Goal: Task Accomplishment & Management: Complete application form

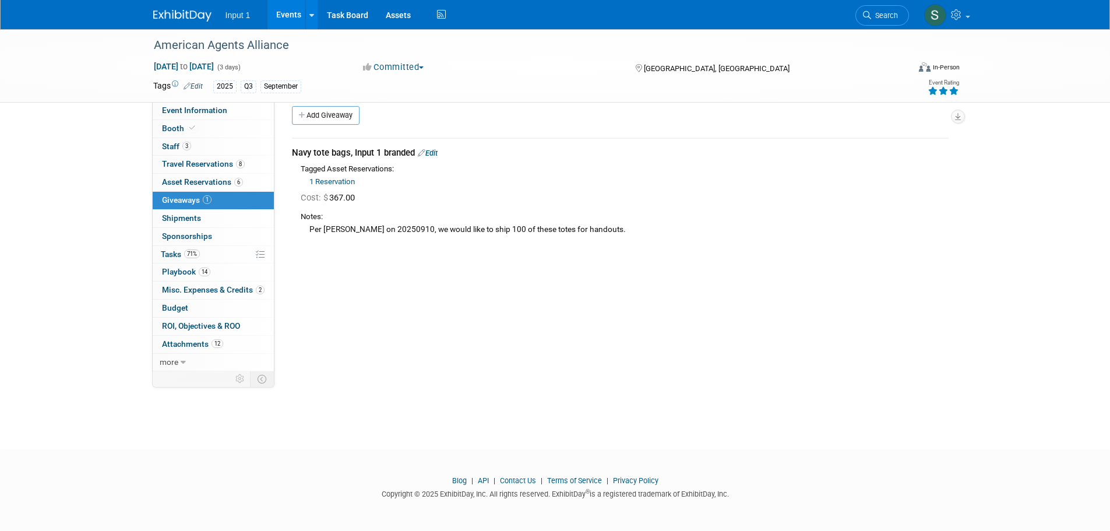
click at [282, 13] on link "Events" at bounding box center [288, 14] width 43 height 29
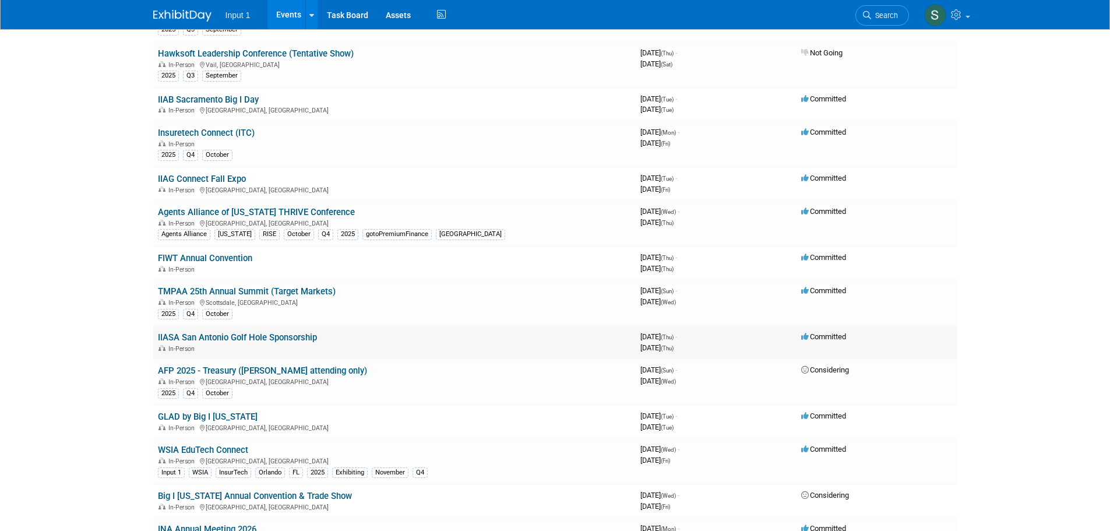
scroll to position [291, 0]
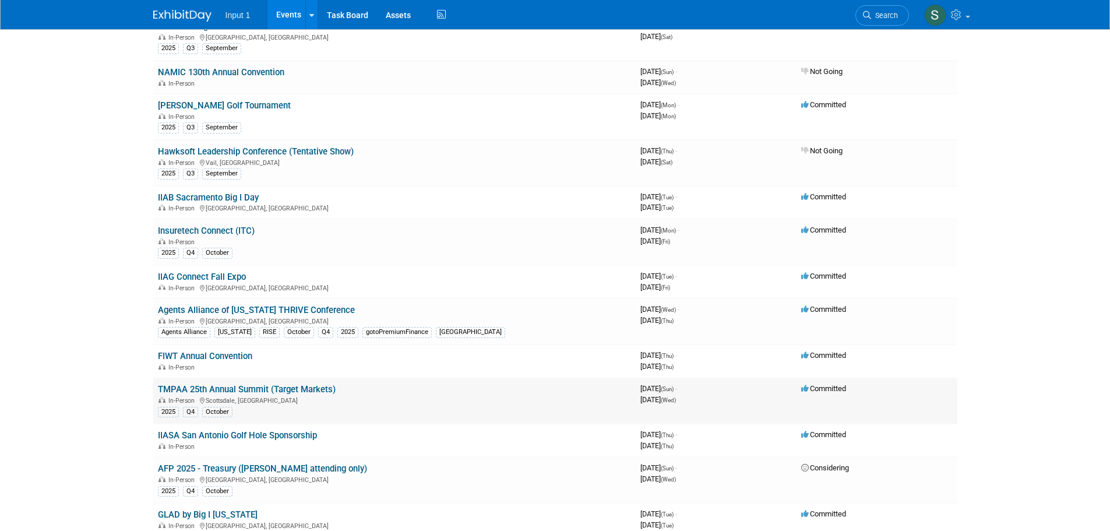
click at [249, 391] on link "TMPAA 25th Annual Summit (Target Markets)" at bounding box center [247, 389] width 178 height 10
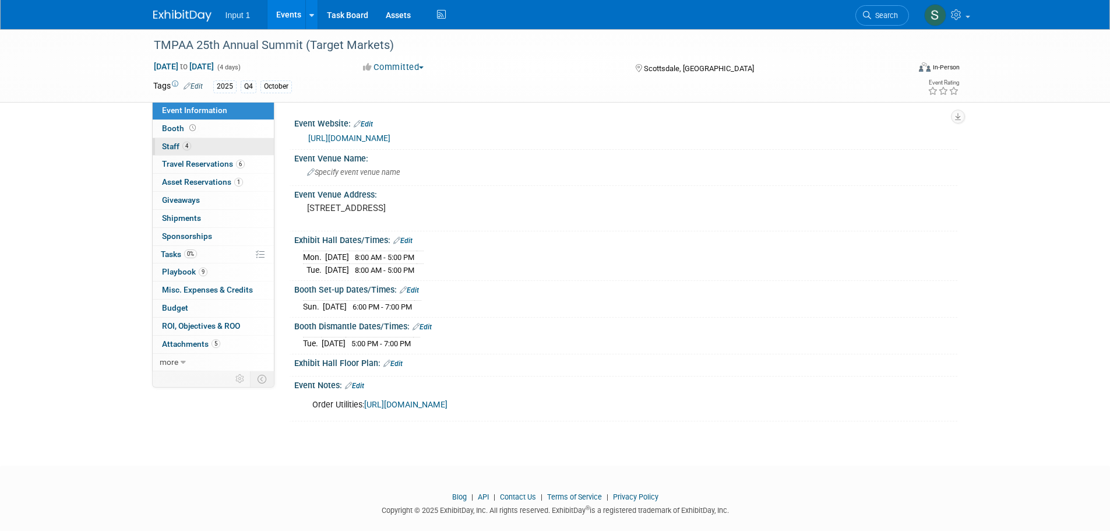
click at [171, 147] on span "Staff 4" at bounding box center [176, 146] width 29 height 9
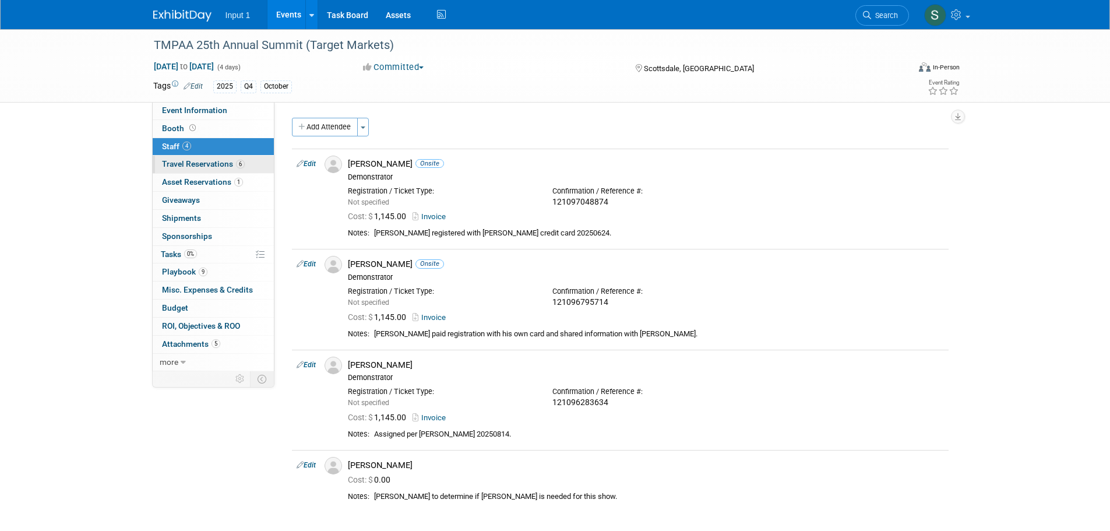
click at [193, 163] on span "Travel Reservations 6" at bounding box center [203, 163] width 83 height 9
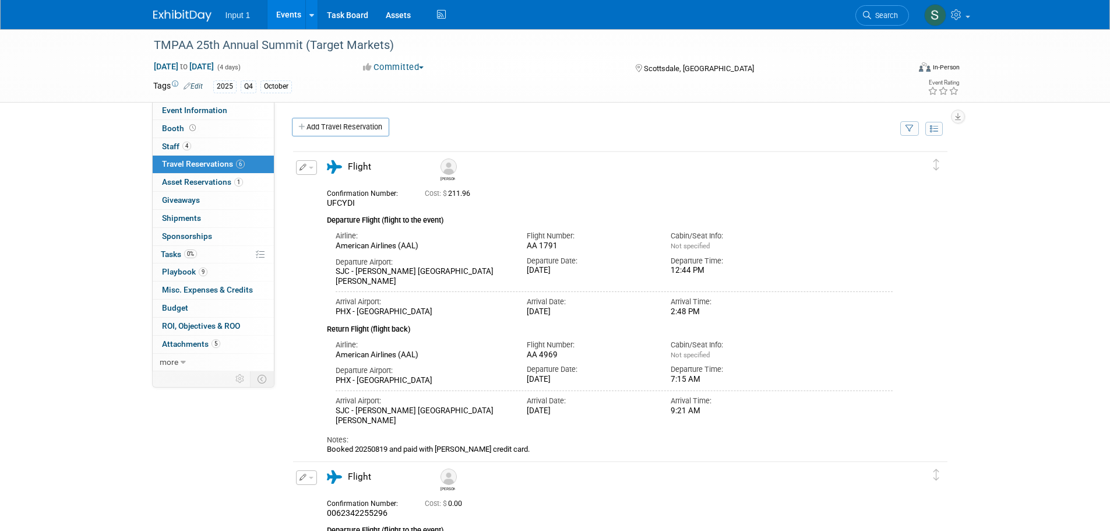
click at [344, 128] on link "Add Travel Reservation" at bounding box center [340, 127] width 97 height 19
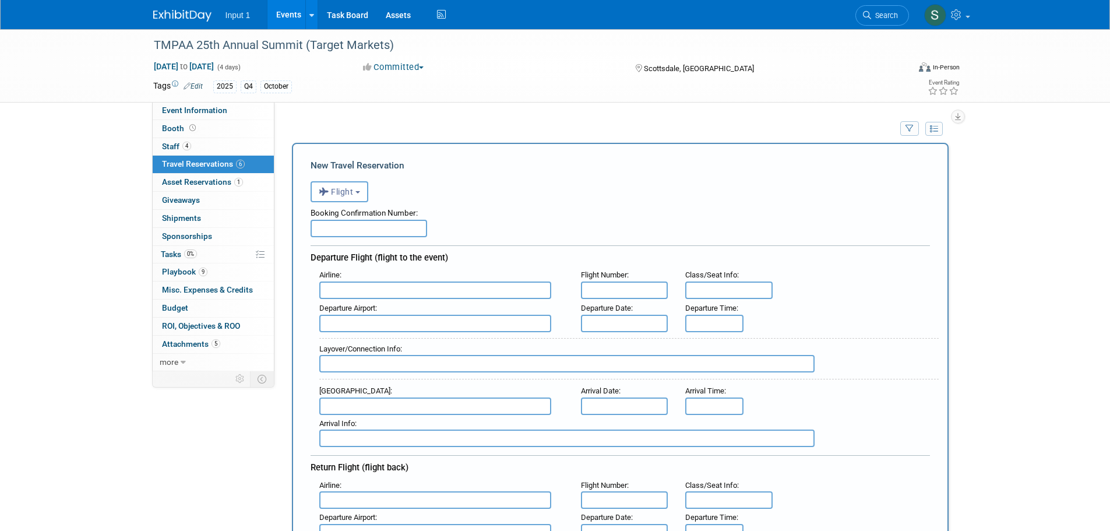
click at [342, 230] on input "text" at bounding box center [368, 228] width 116 height 17
click at [397, 237] on input "text" at bounding box center [368, 228] width 116 height 17
type input "(Chris Booked)"
click at [407, 325] on span "Southwest Airlines ( SWA )" at bounding box center [441, 328] width 242 height 19
type input "Southwest Airlines (SWA)"
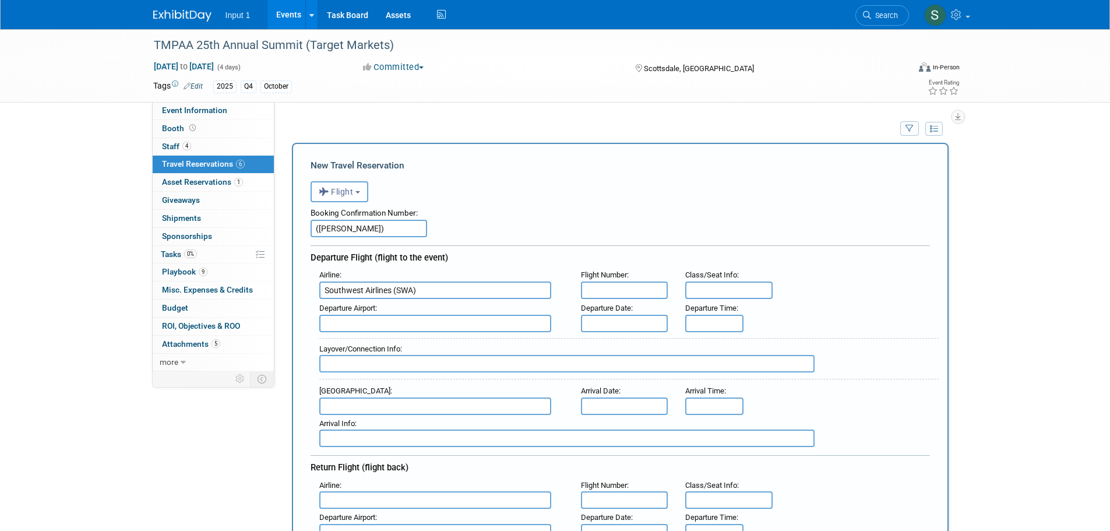
click at [617, 293] on input "text" at bounding box center [624, 289] width 87 height 17
type input "15574"
click at [380, 323] on input "text" at bounding box center [435, 323] width 232 height 17
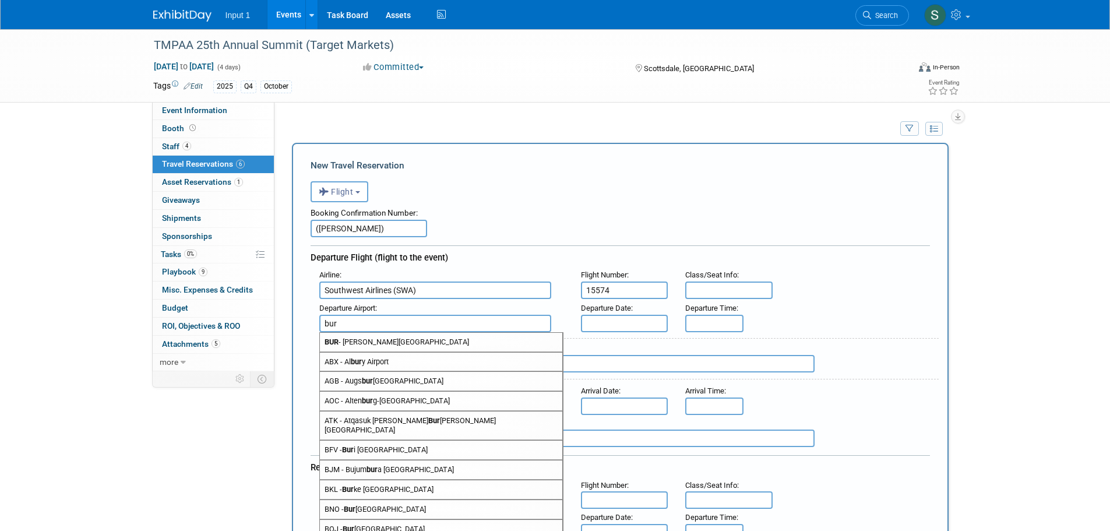
click at [384, 344] on span "BUR - Bob Hope Airport" at bounding box center [441, 342] width 242 height 19
type input "BUR - Bob Hope Airport"
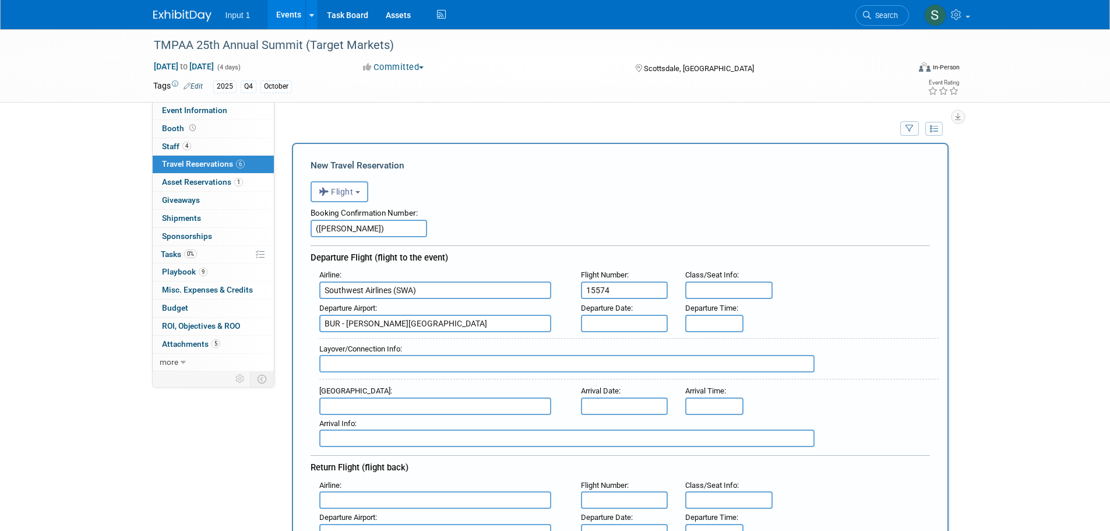
click at [583, 326] on input "text" at bounding box center [624, 323] width 87 height 17
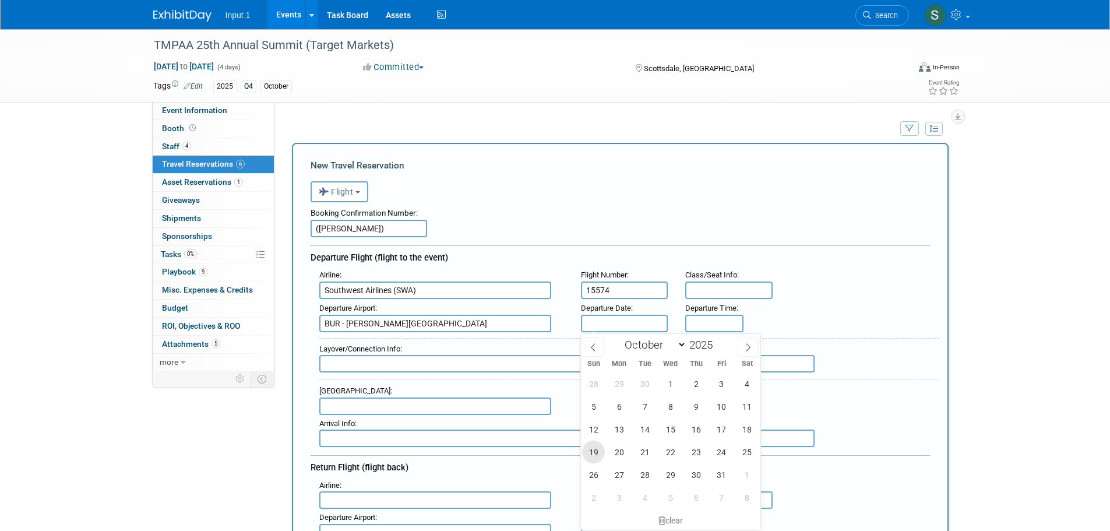
click at [594, 452] on span "19" at bounding box center [593, 451] width 23 height 23
type input "Oct 19, 2025"
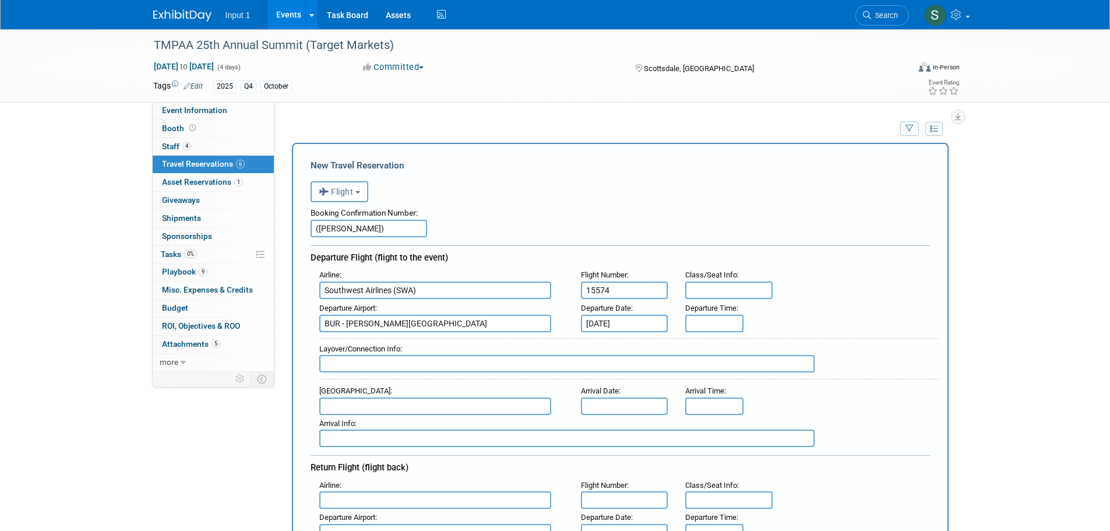
click at [373, 405] on input "text" at bounding box center [435, 405] width 232 height 17
click at [401, 422] on span "PHX - Phoenix Sky Harbor International Airport" at bounding box center [441, 424] width 242 height 19
type input "PHX - Phoenix Sky Harbor International Airport"
click at [614, 397] on input "text" at bounding box center [624, 405] width 87 height 17
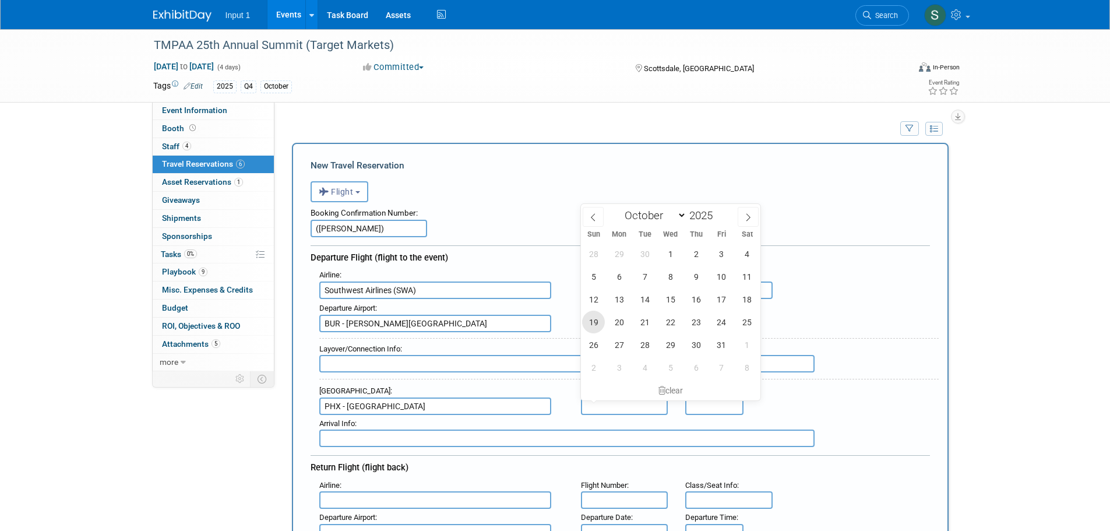
click at [592, 316] on span "19" at bounding box center [593, 321] width 23 height 23
type input "Oct 19, 2025"
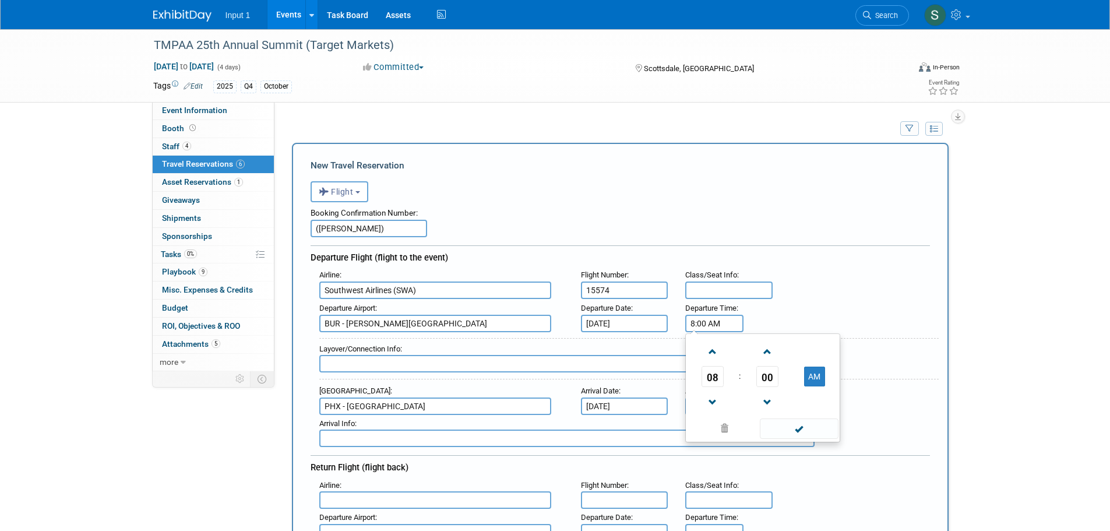
click at [706, 326] on input "8:00 AM" at bounding box center [714, 323] width 58 height 17
click at [715, 376] on span "08" at bounding box center [712, 376] width 22 height 21
click at [784, 352] on td "02" at bounding box center [780, 351] width 37 height 31
click at [772, 378] on span "00" at bounding box center [767, 376] width 22 height 21
click at [743, 410] on td "45" at bounding box center [743, 414] width 37 height 31
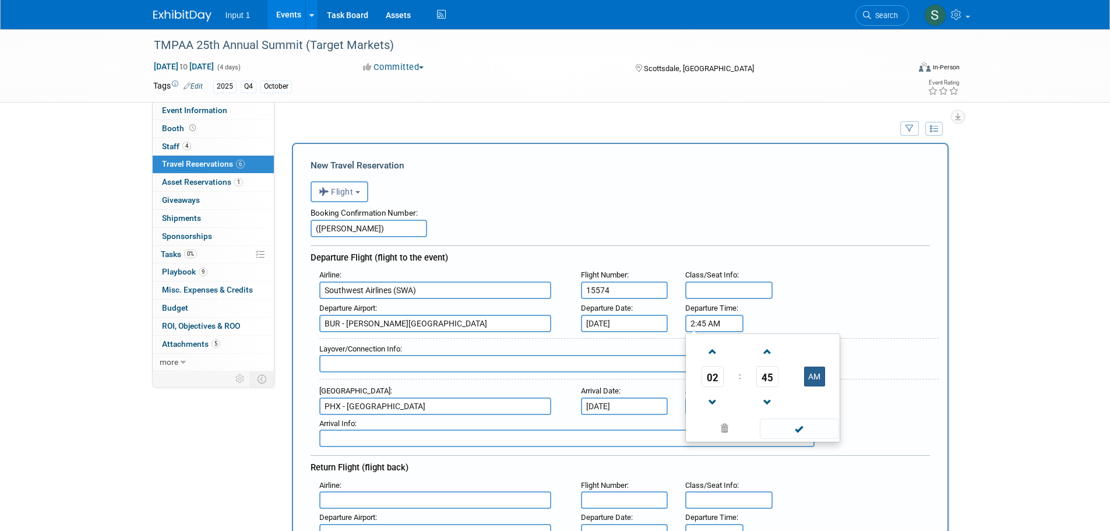
click at [817, 377] on button "AM" at bounding box center [814, 376] width 21 height 20
type input "2:45 PM"
click at [819, 425] on span at bounding box center [799, 428] width 79 height 20
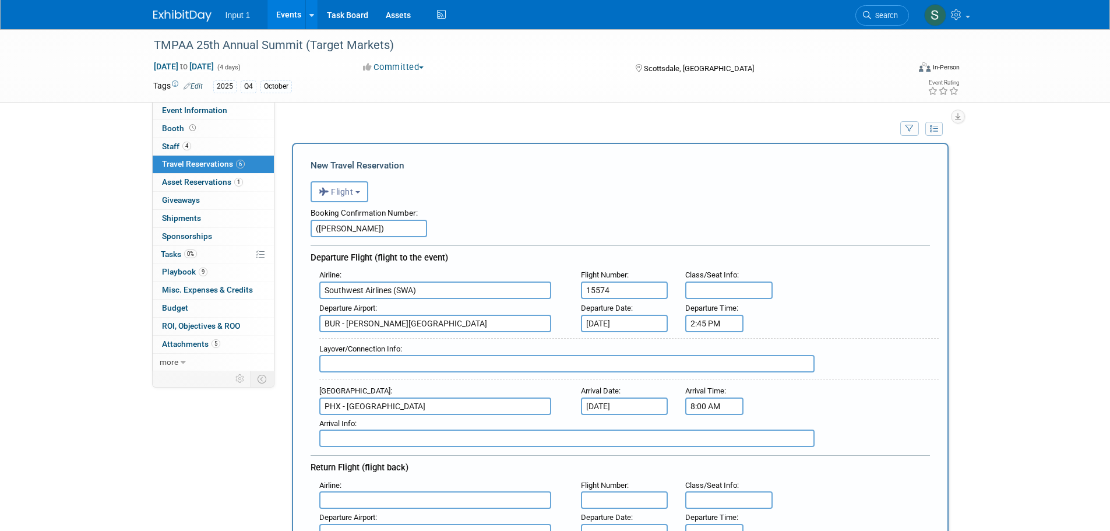
click at [691, 401] on input "8:00 AM" at bounding box center [714, 405] width 58 height 17
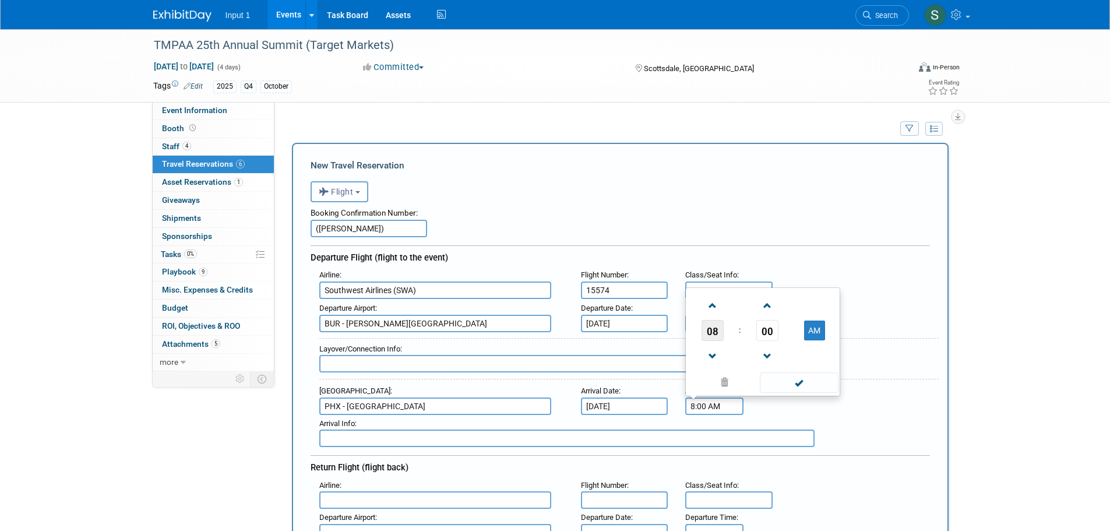
click at [717, 330] on span "08" at bounding box center [712, 330] width 22 height 21
click at [819, 351] on td "11" at bounding box center [818, 354] width 37 height 31
click at [769, 332] on span "00" at bounding box center [767, 330] width 22 height 21
click at [786, 376] on span at bounding box center [799, 382] width 79 height 20
click at [691, 401] on input "11:00 AM" at bounding box center [714, 405] width 58 height 17
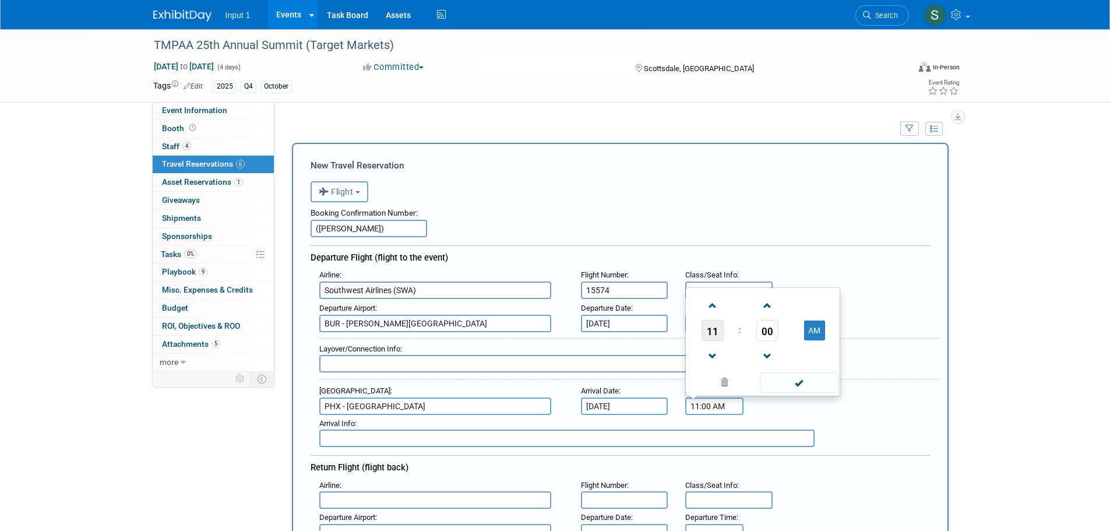
click at [713, 332] on span "11" at bounding box center [712, 330] width 22 height 21
click at [707, 324] on td "04" at bounding box center [706, 323] width 37 height 31
click at [760, 331] on span "00" at bounding box center [767, 330] width 22 height 21
click at [708, 323] on td "20" at bounding box center [706, 323] width 37 height 31
click at [818, 328] on button "AM" at bounding box center [814, 330] width 21 height 20
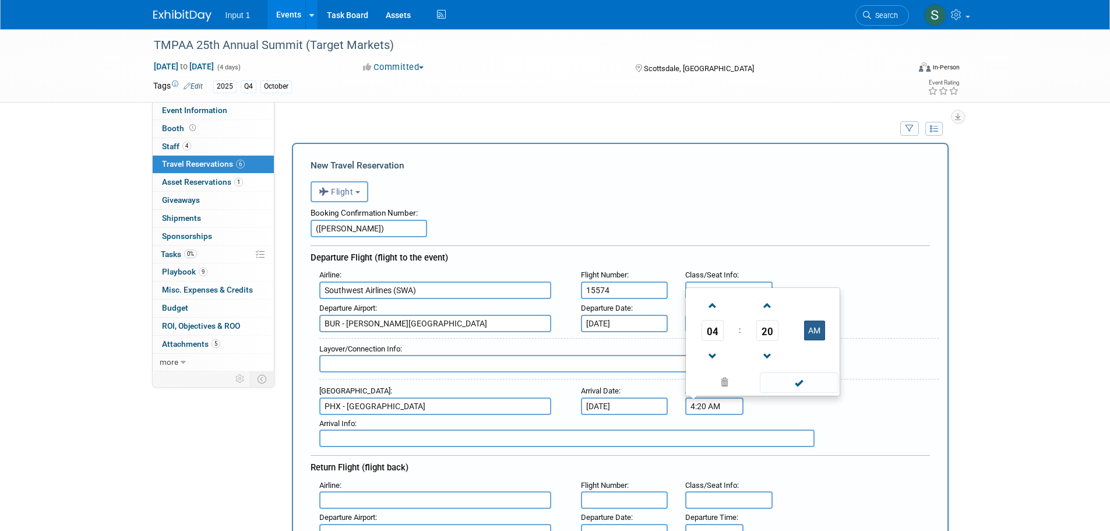
type input "4:20 PM"
click at [800, 385] on span at bounding box center [799, 382] width 79 height 20
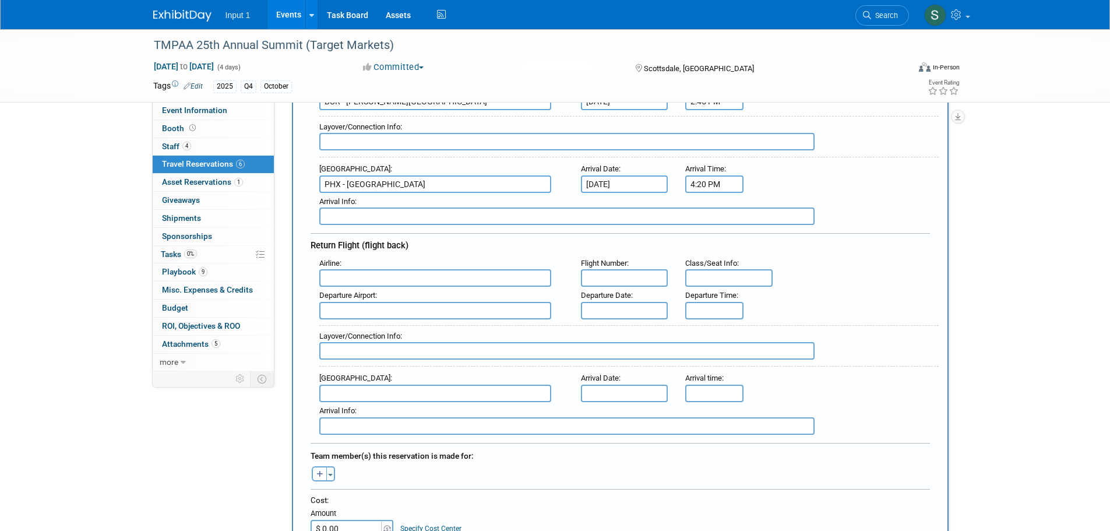
scroll to position [233, 0]
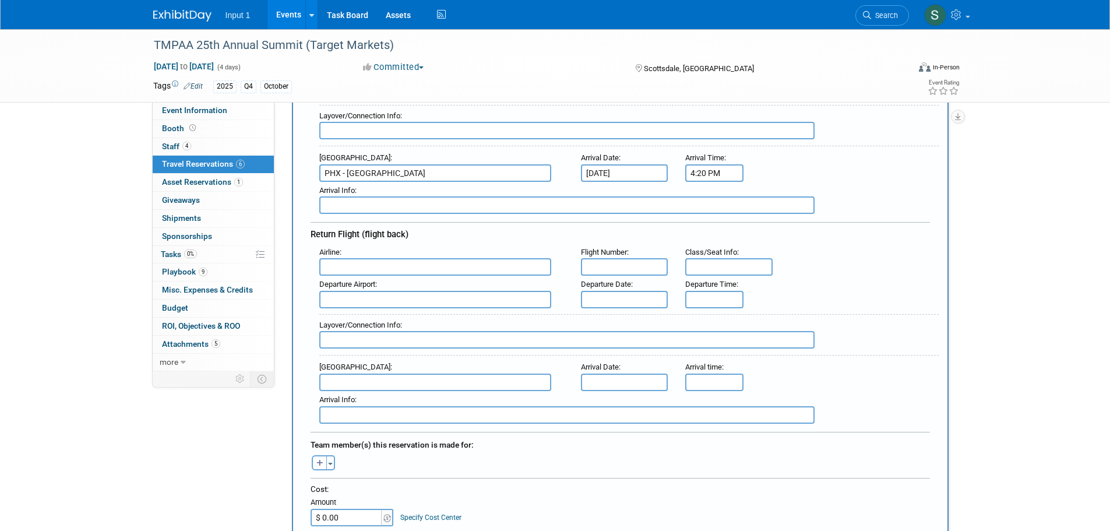
click at [344, 277] on div "Departure Airport :" at bounding box center [441, 292] width 262 height 33
click at [349, 270] on input "text" at bounding box center [435, 266] width 232 height 17
drag, startPoint x: 365, startPoint y: 268, endPoint x: 280, endPoint y: 274, distance: 85.2
click at [379, 303] on span "Southwest Airlines ( SWA )" at bounding box center [441, 305] width 242 height 19
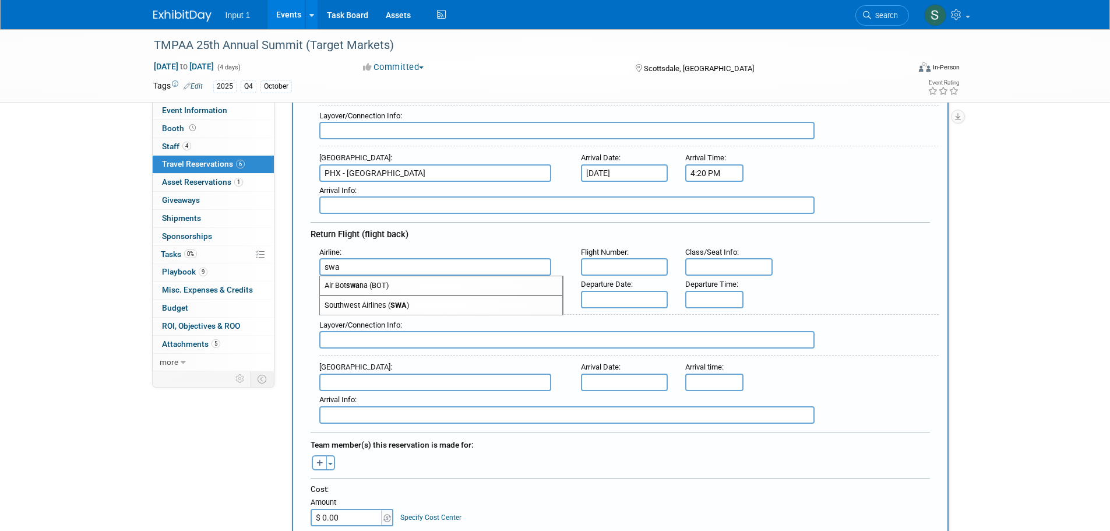
type input "Southwest Airlines (SWA)"
click at [614, 268] on input "text" at bounding box center [624, 266] width 87 height 17
type input "0760"
click at [397, 294] on input "text" at bounding box center [435, 299] width 232 height 17
click at [426, 313] on span "PHX - Phoenix Sky Harbor International Airport" at bounding box center [441, 318] width 242 height 19
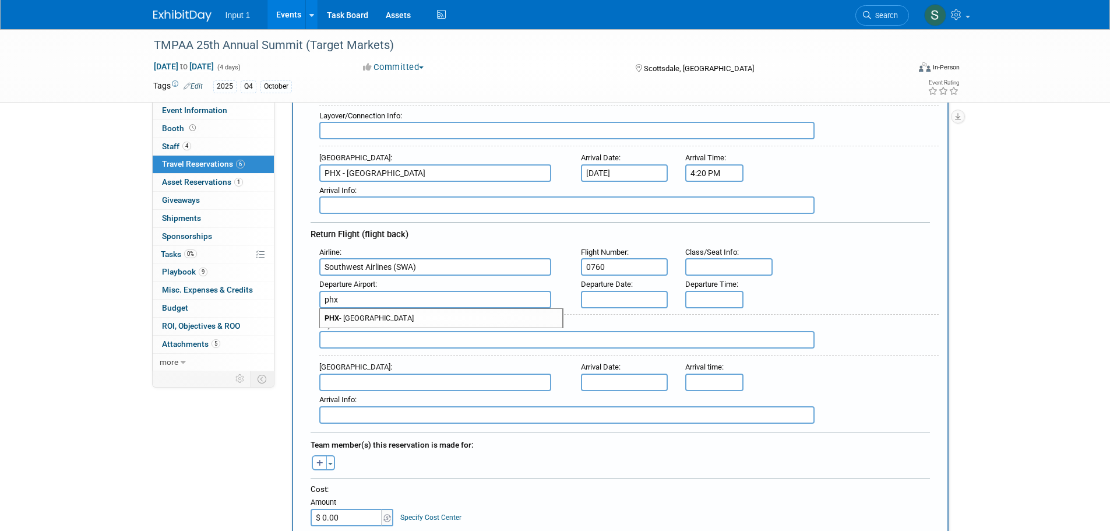
type input "PHX - Phoenix Sky Harbor International Airport"
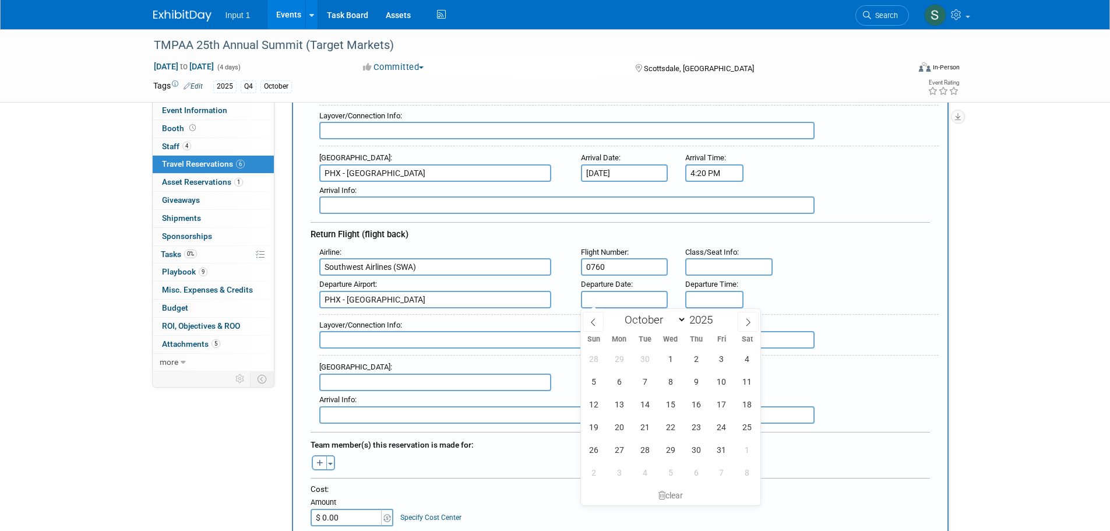
click at [626, 304] on input "text" at bounding box center [624, 299] width 87 height 17
click at [669, 424] on span "22" at bounding box center [670, 426] width 23 height 23
type input "Oct 22, 2025"
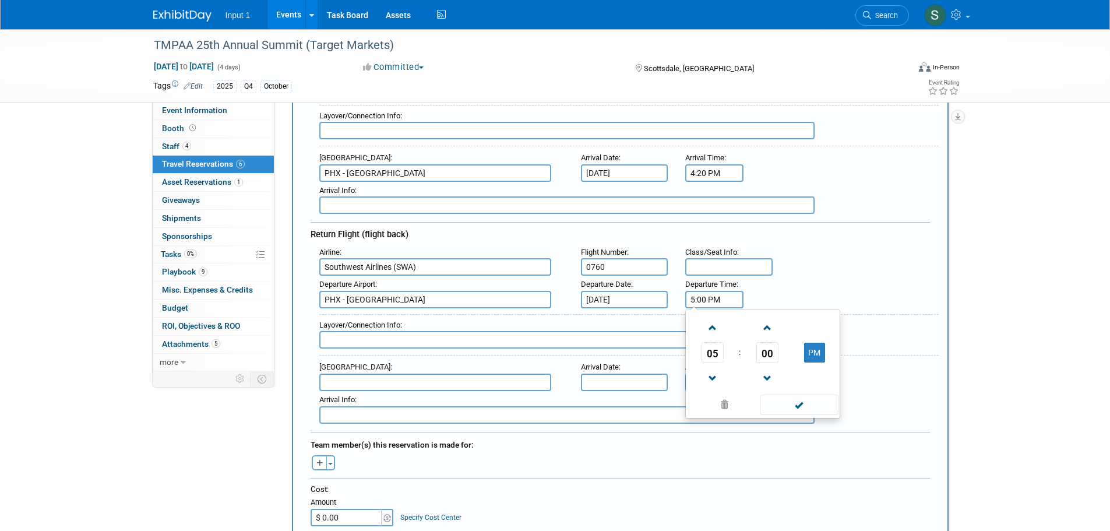
click at [705, 306] on input "5:00 PM" at bounding box center [714, 299] width 58 height 17
click at [707, 346] on span "05" at bounding box center [712, 352] width 22 height 21
click at [818, 391] on td "11" at bounding box center [818, 390] width 37 height 31
click at [762, 350] on span "00" at bounding box center [767, 352] width 22 height 21
click at [743, 387] on td "45" at bounding box center [743, 390] width 37 height 31
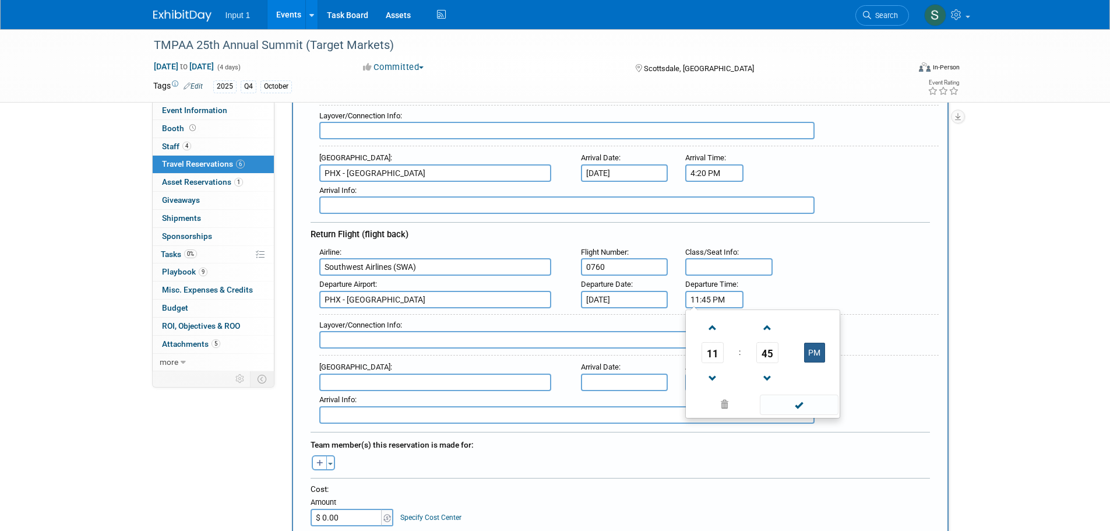
click at [813, 352] on button "PM" at bounding box center [814, 352] width 21 height 20
type input "11:45 AM"
click at [802, 406] on span at bounding box center [799, 404] width 79 height 20
click at [423, 383] on input "text" at bounding box center [435, 381] width 232 height 17
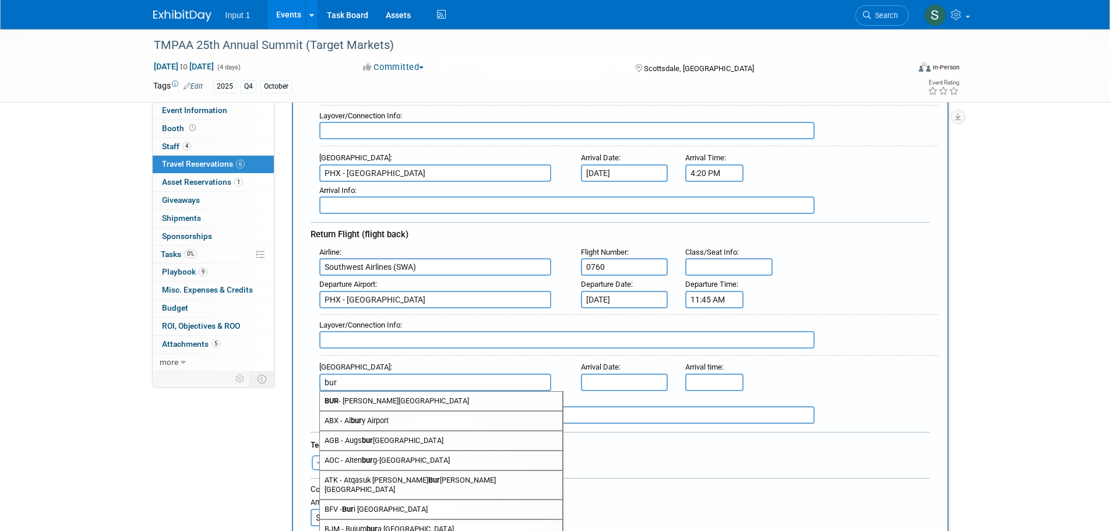
drag, startPoint x: 389, startPoint y: 400, endPoint x: 590, endPoint y: 393, distance: 201.1
click at [400, 396] on span "BUR - Bob Hope Airport" at bounding box center [441, 400] width 242 height 19
type input "BUR - Bob Hope Airport"
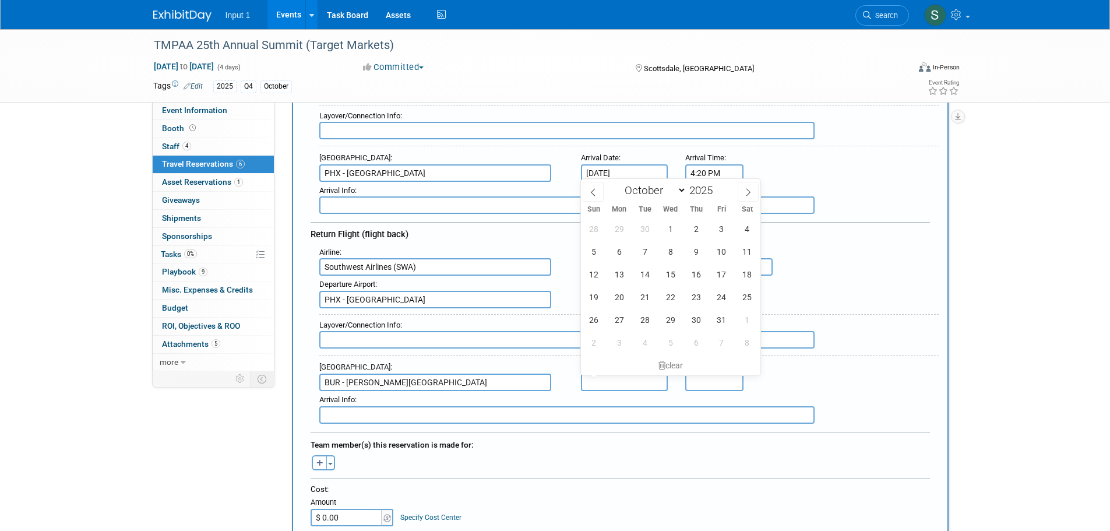
click at [611, 382] on input "text" at bounding box center [624, 381] width 87 height 17
click at [673, 231] on span "1" at bounding box center [670, 228] width 23 height 23
type input "Oct 1, 2025"
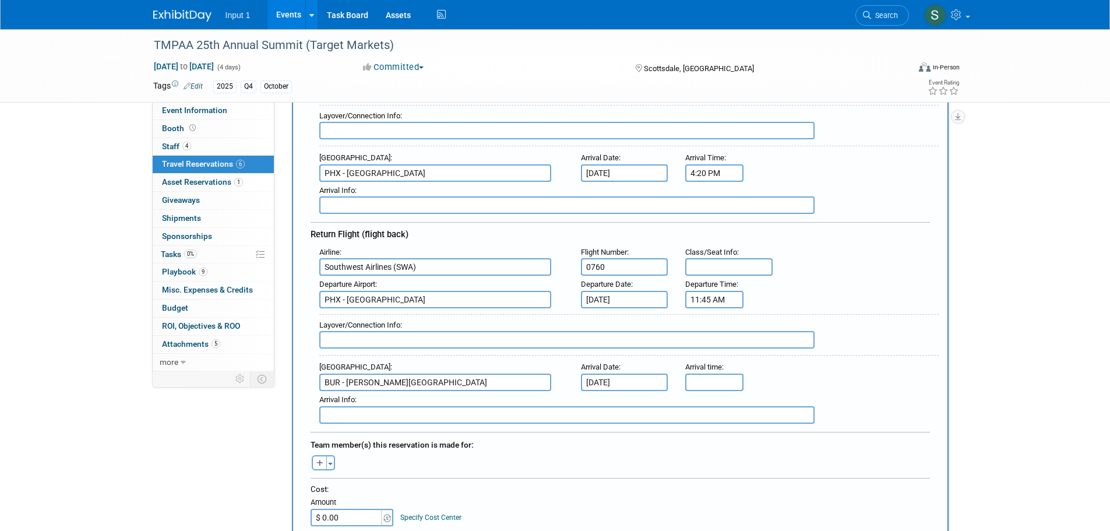
type input "5:00 PM"
click at [715, 376] on input "5:00 PM" at bounding box center [714, 381] width 58 height 17
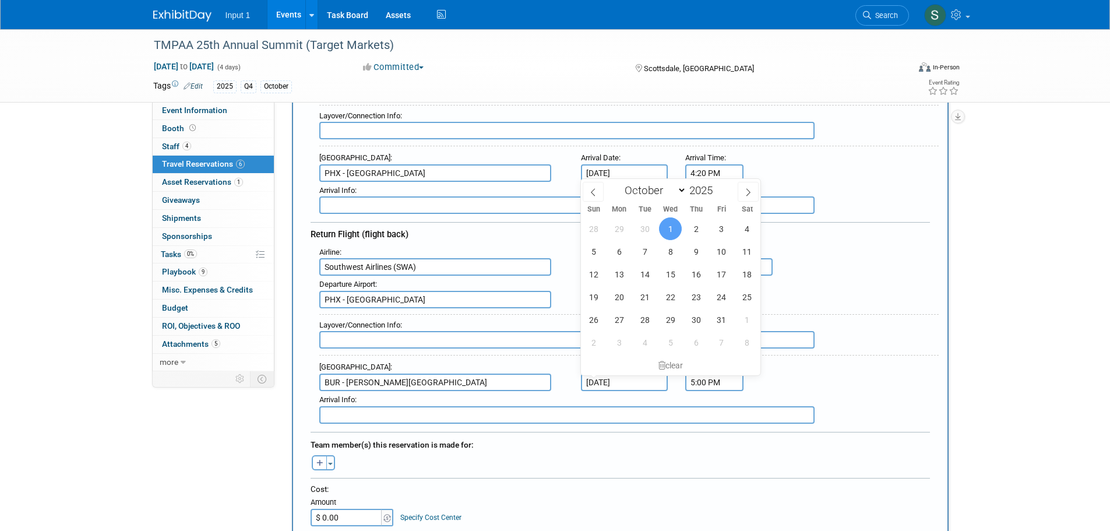
click at [621, 376] on input "Oct 1, 2025" at bounding box center [624, 381] width 87 height 17
click at [664, 289] on span "22" at bounding box center [670, 296] width 23 height 23
type input "Oct 22, 2025"
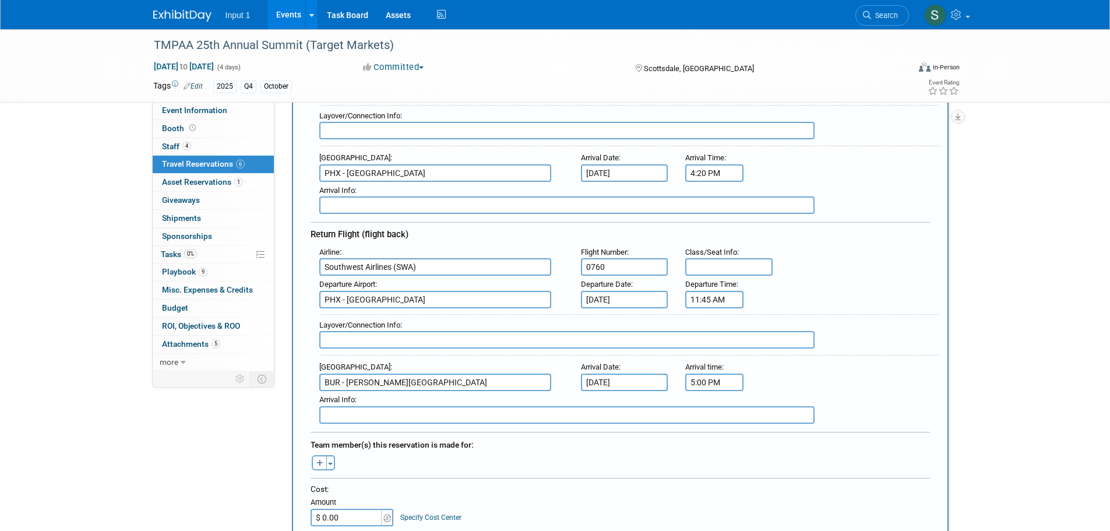
click at [701, 385] on input "5:00 PM" at bounding box center [714, 381] width 58 height 17
click at [712, 428] on span "05" at bounding box center [712, 435] width 22 height 21
click at [737, 408] on td "01" at bounding box center [743, 410] width 37 height 31
click at [764, 432] on span "00" at bounding box center [767, 435] width 22 height 21
click at [819, 410] on td "15" at bounding box center [818, 410] width 37 height 31
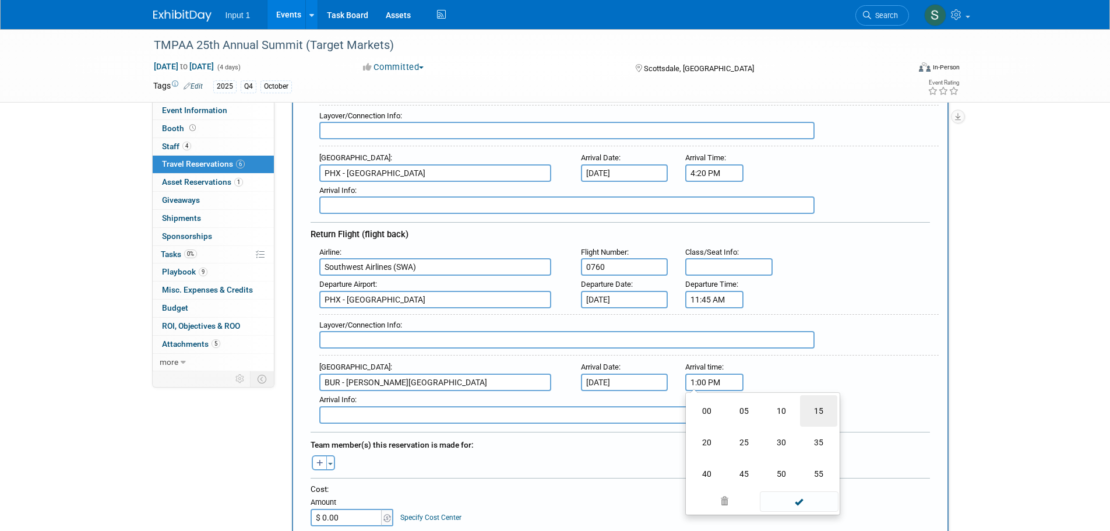
type input "1:15 PM"
click at [804, 480] on span at bounding box center [799, 487] width 79 height 20
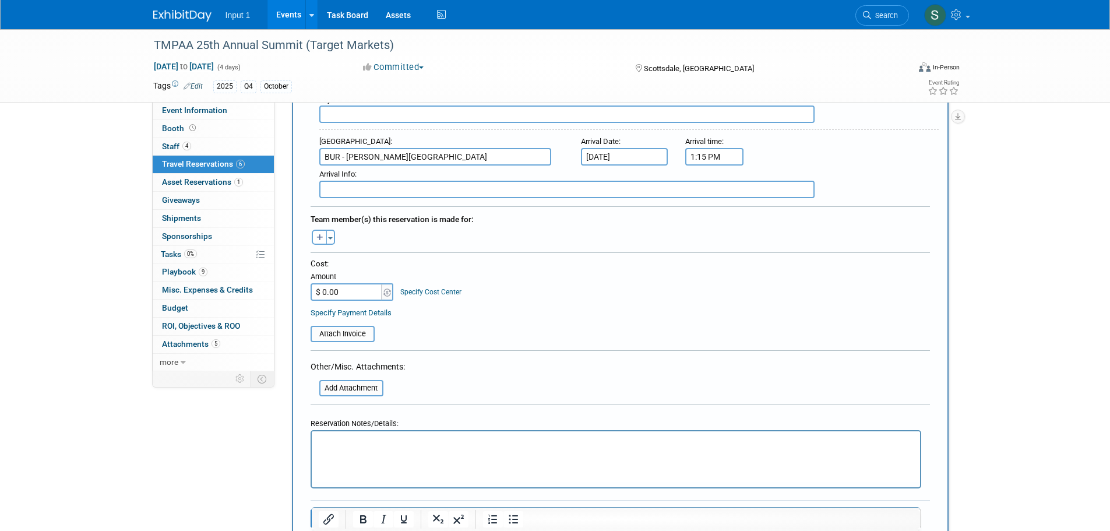
scroll to position [466, 0]
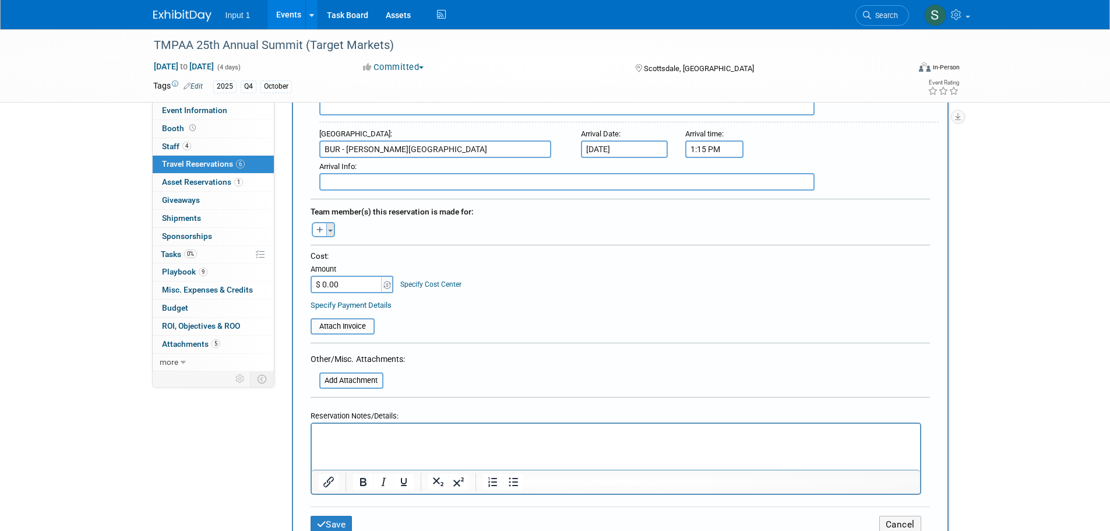
click at [330, 231] on button "Toggle Dropdown" at bounding box center [330, 229] width 9 height 15
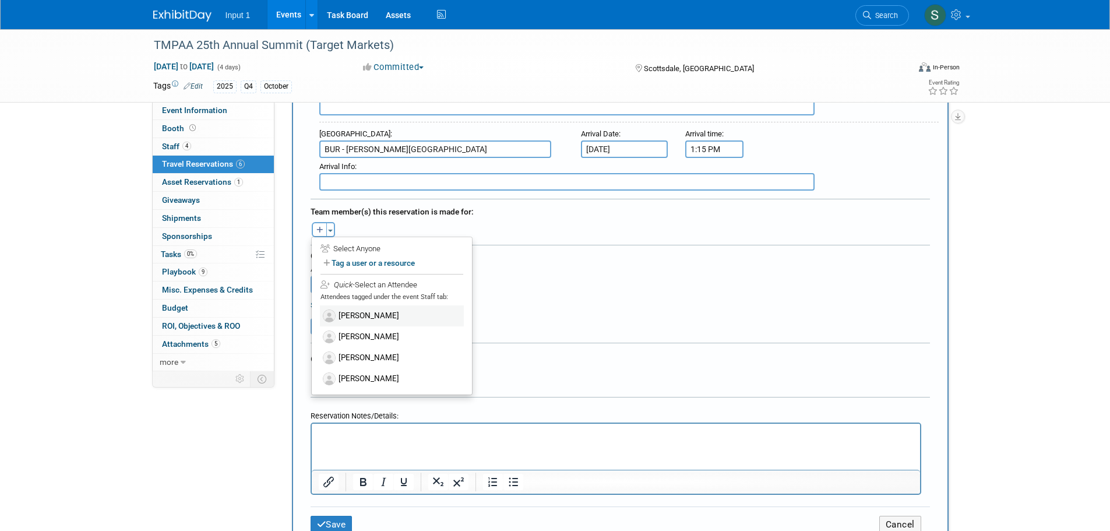
click at [345, 317] on label "[PERSON_NAME]" at bounding box center [392, 315] width 144 height 21
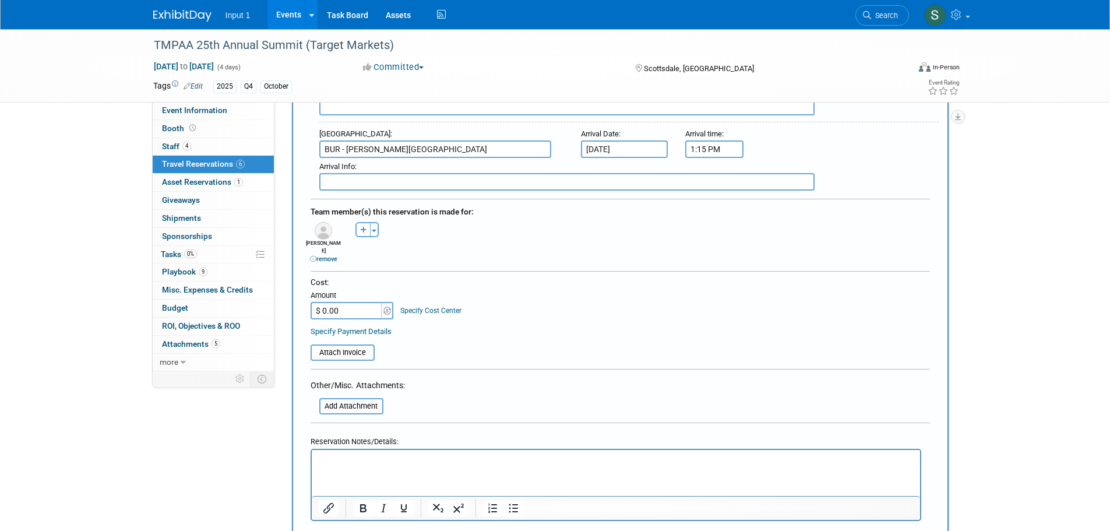
click at [354, 305] on input "$ 0.00" at bounding box center [346, 310] width 73 height 17
type input "$ 342.87"
click at [338, 334] on td "Attach Invoice" at bounding box center [342, 347] width 64 height 27
click at [339, 345] on input "file" at bounding box center [304, 352] width 139 height 14
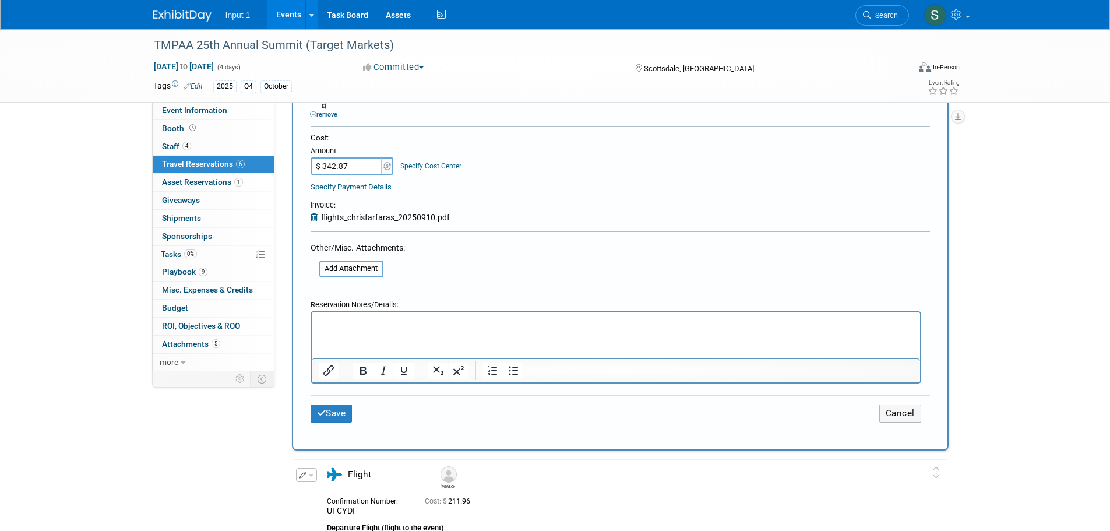
scroll to position [641, 0]
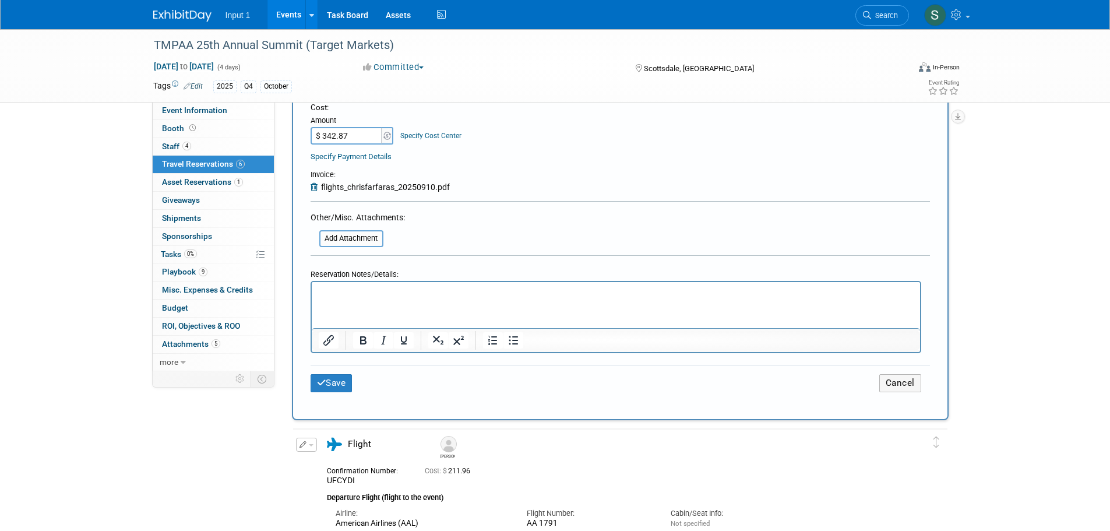
click at [334, 294] on p "Rich Text Area. Press ALT-0 for help." at bounding box center [615, 292] width 595 height 12
click at [330, 374] on button "Save" at bounding box center [331, 383] width 42 height 18
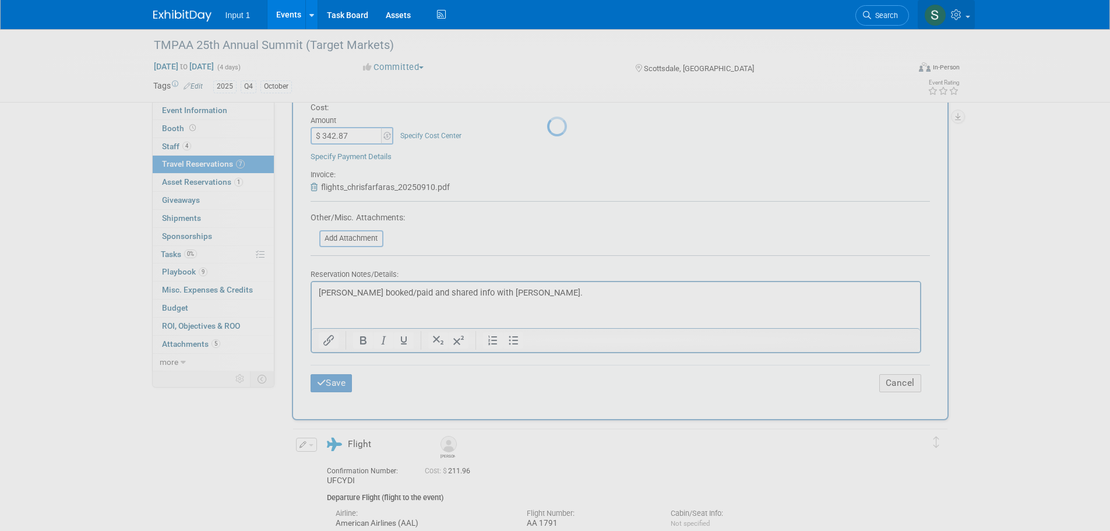
click at [970, 20] on link at bounding box center [945, 14] width 57 height 29
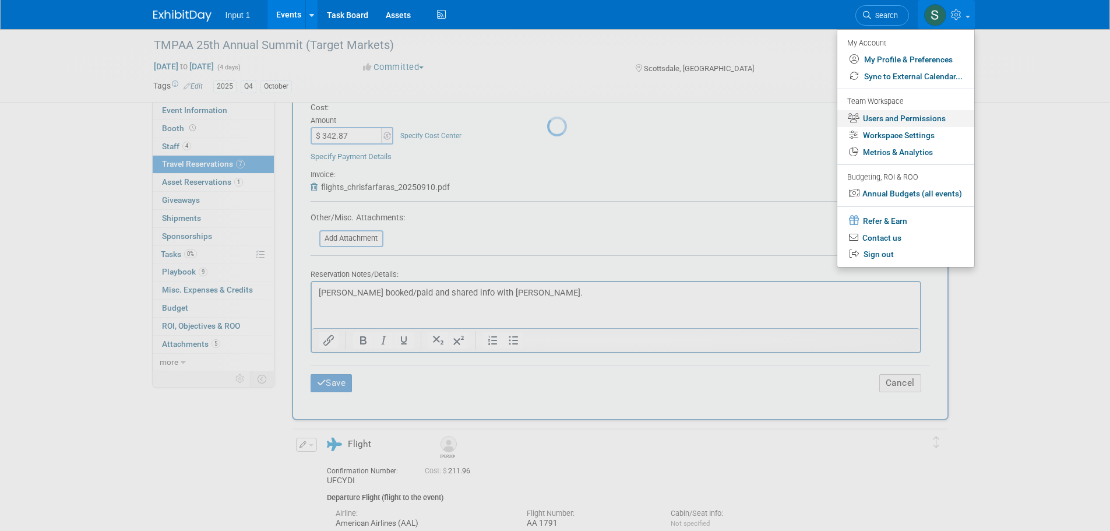
click at [884, 121] on link "Users and Permissions" at bounding box center [905, 118] width 137 height 17
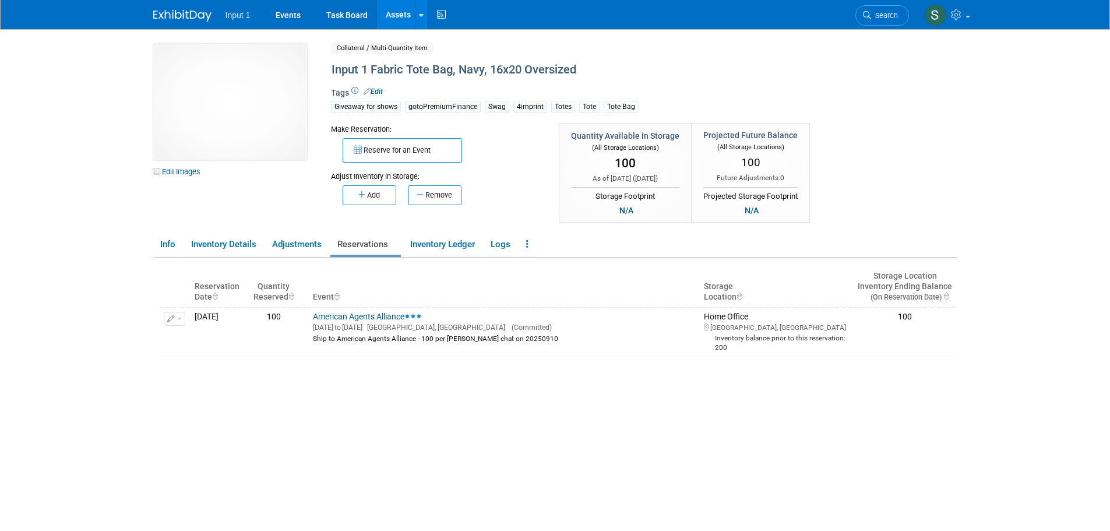
click at [672, 391] on div "Insufficient inventory available for upcoming reservations in at least one stor…" at bounding box center [558, 415] width 798 height 298
click at [623, 403] on div "Insufficient inventory available for upcoming reservations in at least one stor…" at bounding box center [558, 415] width 798 height 298
drag, startPoint x: 433, startPoint y: 422, endPoint x: 359, endPoint y: 284, distance: 156.1
click at [433, 422] on div "Insufficient inventory available for upcoming reservations in at least one stor…" at bounding box center [558, 415] width 798 height 298
click at [500, 87] on div "Tags Edit Giveaway for shows gotoPremiumFinance Swag 4imprint Totes Tote Tote B…" at bounding box center [596, 104] width 530 height 34
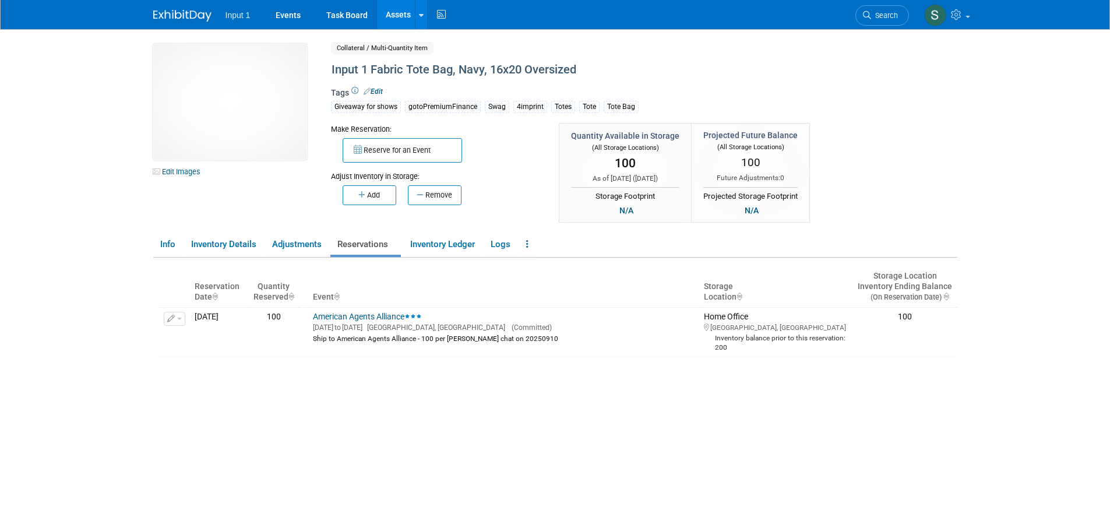
click at [595, 406] on div "Insufficient inventory available for upcoming reservations in at least one stor…" at bounding box center [558, 415] width 798 height 298
click at [605, 400] on div "Insufficient inventory available for upcoming reservations in at least one stor…" at bounding box center [558, 415] width 798 height 298
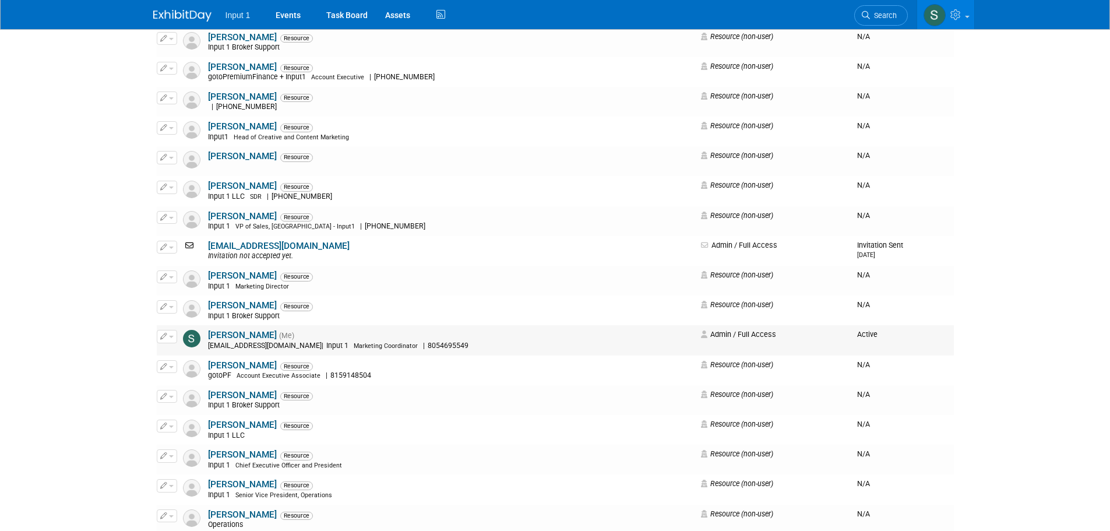
scroll to position [1165, 0]
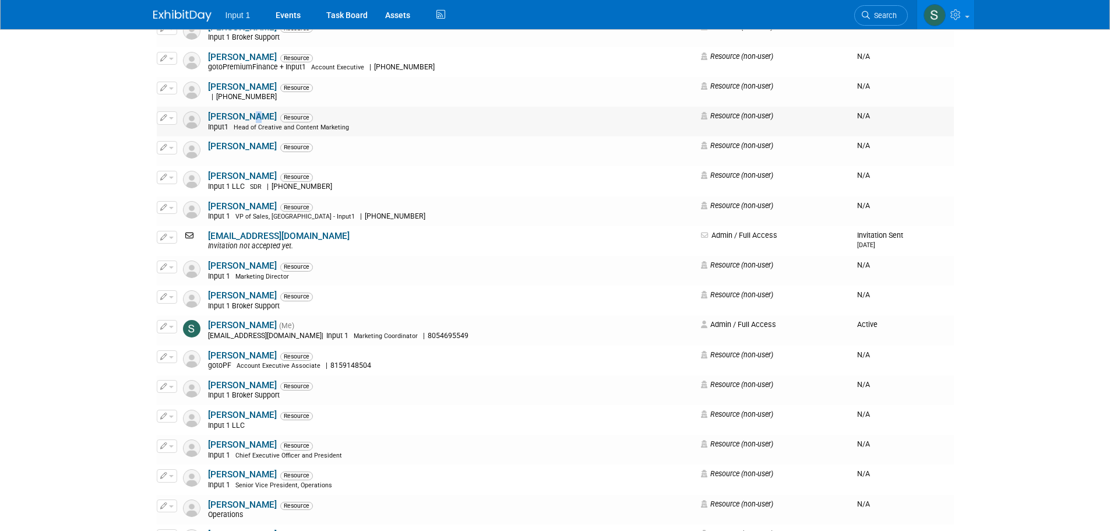
click at [246, 110] on td "Marinelle Saldana Resource Input1 Head of Creative and Content Marketing" at bounding box center [451, 122] width 492 height 30
click at [248, 118] on link "[PERSON_NAME]" at bounding box center [242, 116] width 69 height 10
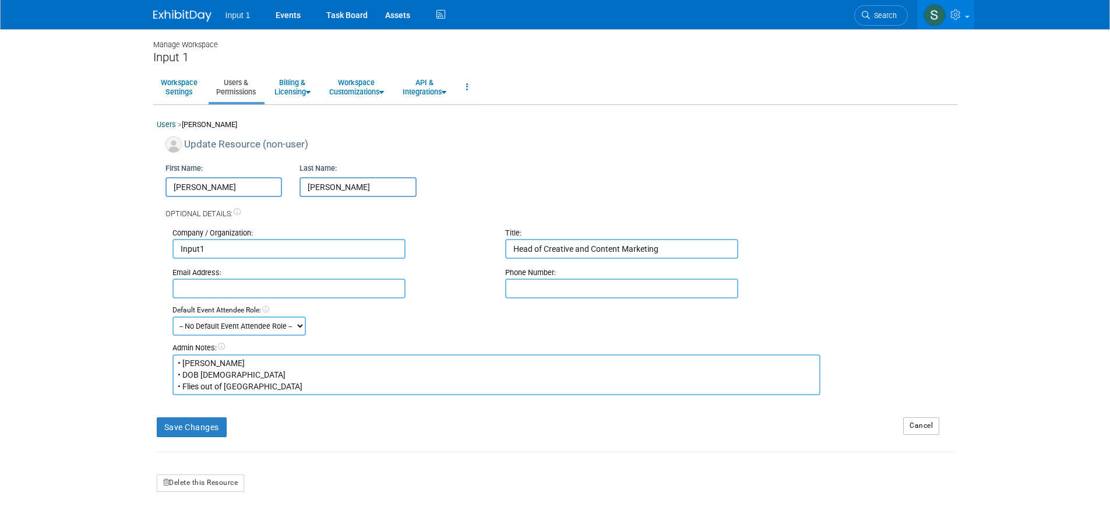
click at [577, 289] on input "text" at bounding box center [621, 288] width 233 height 20
click at [511, 289] on input "text" at bounding box center [621, 288] width 233 height 20
drag, startPoint x: 583, startPoint y: 290, endPoint x: 535, endPoint y: 294, distance: 47.9
click at [535, 294] on input "650-274=7274" at bounding box center [621, 288] width 233 height 20
click at [520, 288] on input "[PHONE_NUMBER]" at bounding box center [621, 288] width 233 height 20
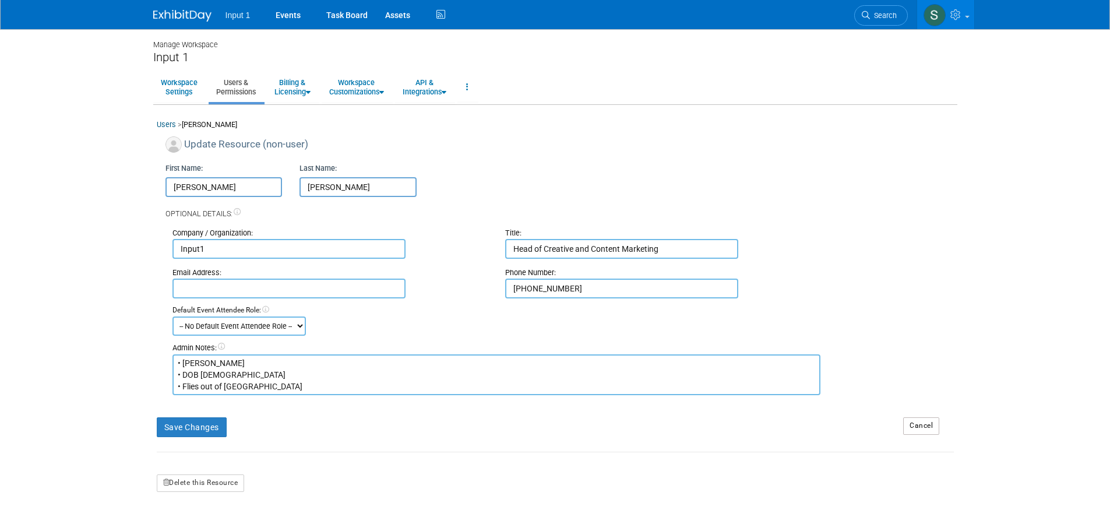
click at [513, 289] on input "[PHONE_NUMBER]" at bounding box center [621, 288] width 233 height 20
type input "[PHONE_NUMBER]"
click at [175, 423] on button "Save Changes" at bounding box center [192, 427] width 70 height 20
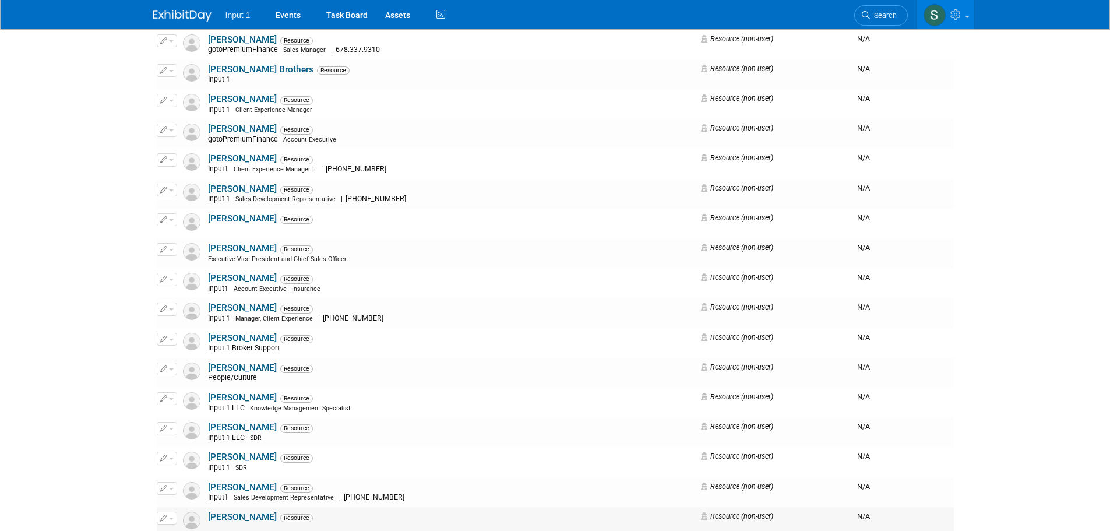
scroll to position [233, 0]
